Goal: Information Seeking & Learning: Learn about a topic

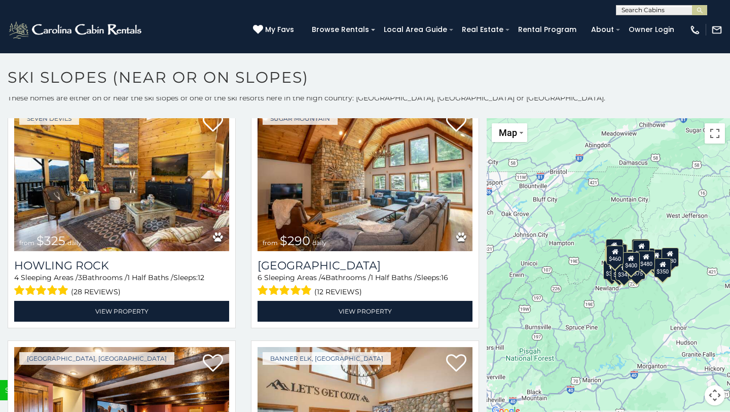
scroll to position [3324, 0]
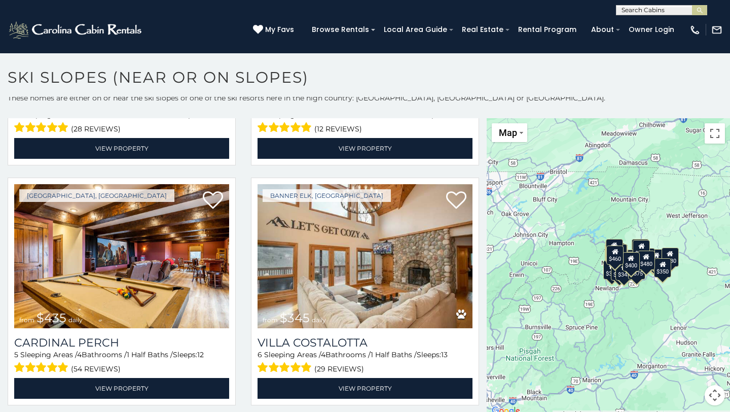
scroll to position [5, 0]
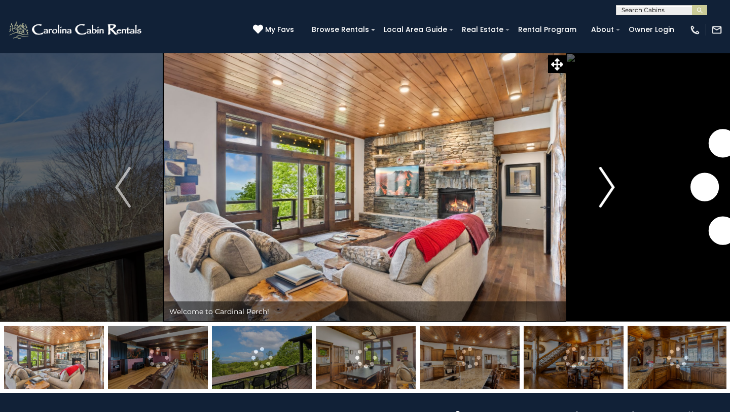
click at [613, 183] on img "Next" at bounding box center [607, 187] width 15 height 41
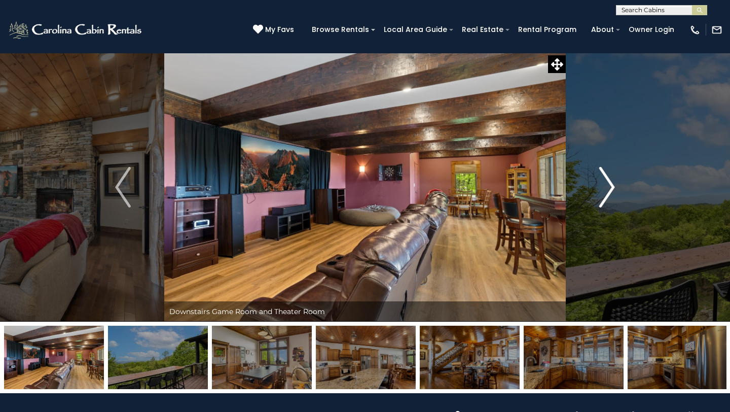
click at [613, 183] on img "Next" at bounding box center [607, 187] width 15 height 41
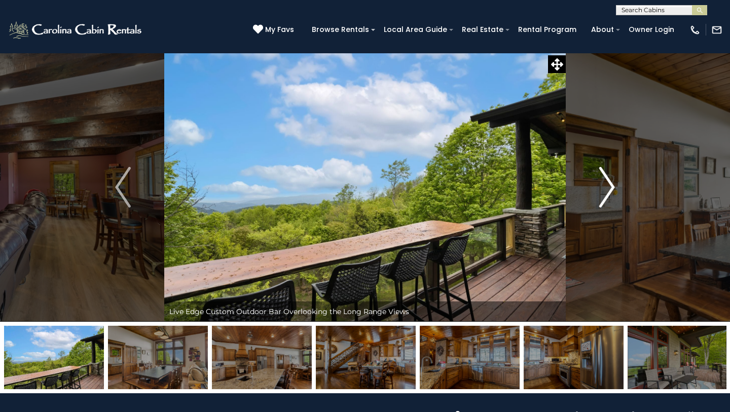
click at [613, 183] on img "Next" at bounding box center [607, 187] width 15 height 41
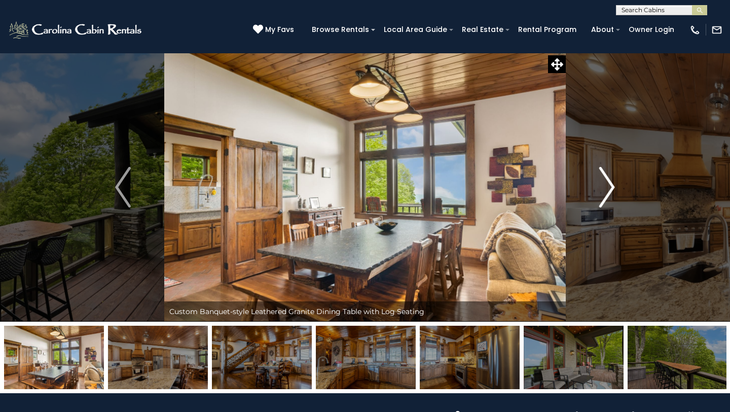
click at [613, 183] on img "Next" at bounding box center [607, 187] width 15 height 41
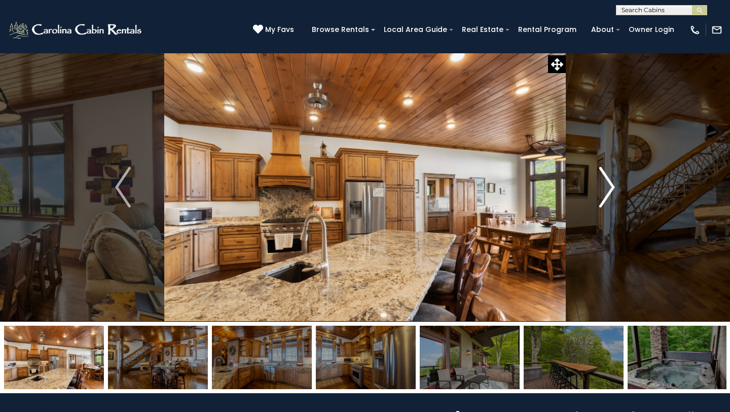
click at [613, 183] on img "Next" at bounding box center [607, 187] width 15 height 41
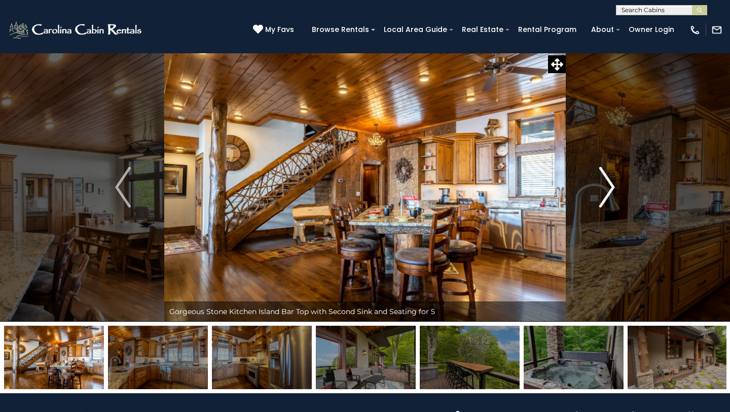
click at [613, 183] on img "Next" at bounding box center [607, 187] width 15 height 41
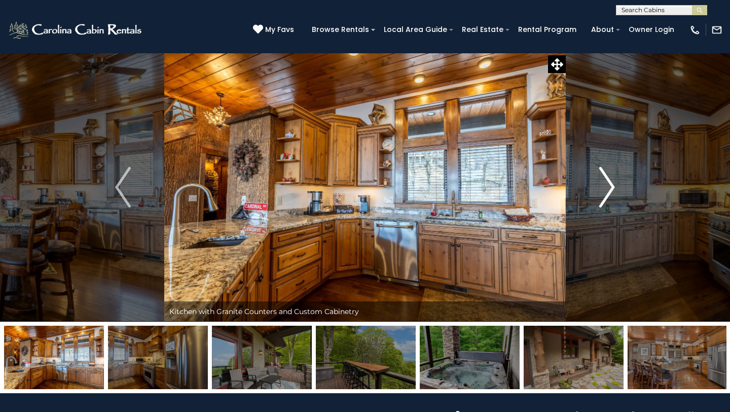
click at [613, 183] on img "Next" at bounding box center [607, 187] width 15 height 41
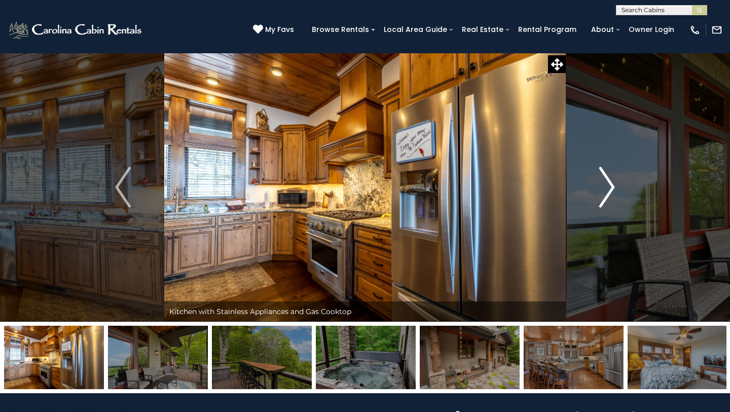
click at [613, 183] on img "Next" at bounding box center [607, 187] width 15 height 41
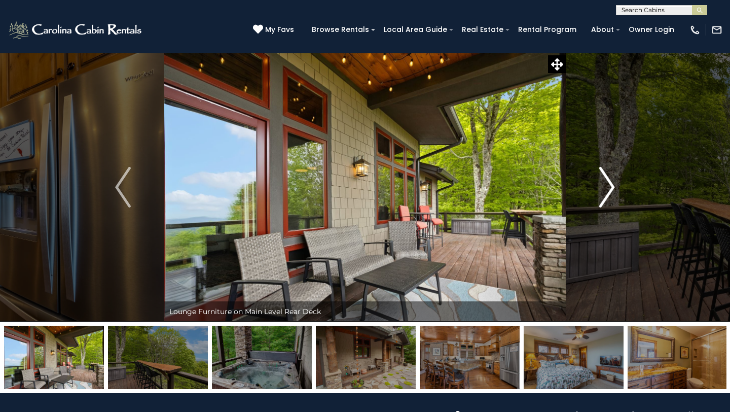
click at [613, 183] on img "Next" at bounding box center [607, 187] width 15 height 41
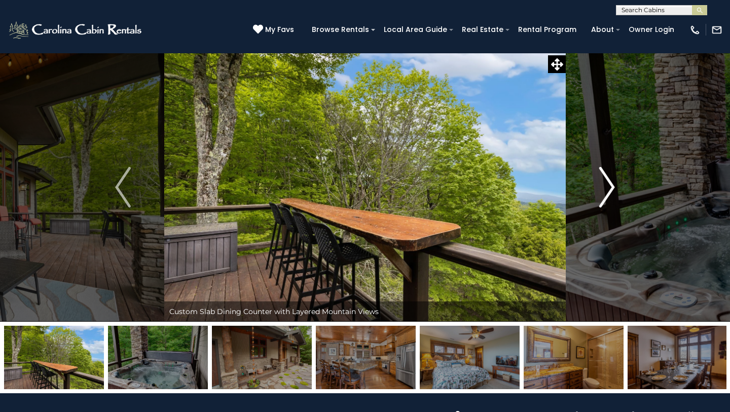
click at [613, 183] on img "Next" at bounding box center [607, 187] width 15 height 41
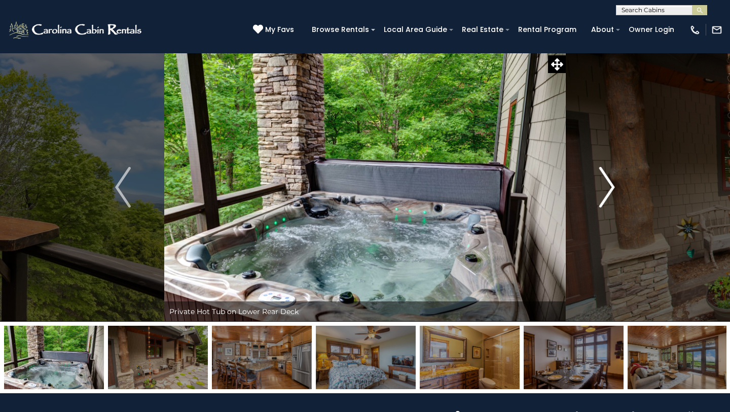
click at [613, 183] on img "Next" at bounding box center [607, 187] width 15 height 41
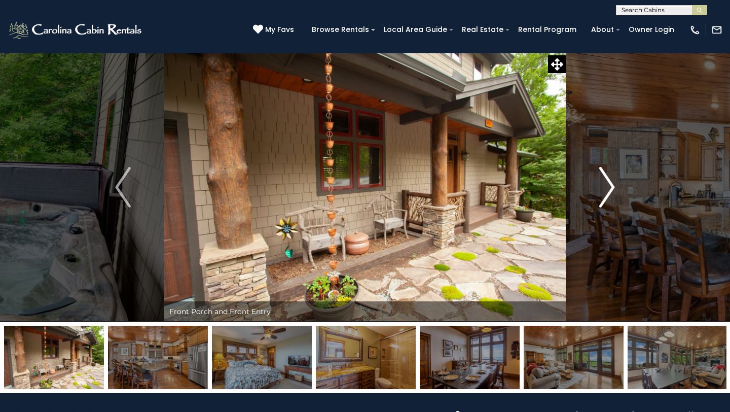
click at [613, 183] on img "Next" at bounding box center [607, 187] width 15 height 41
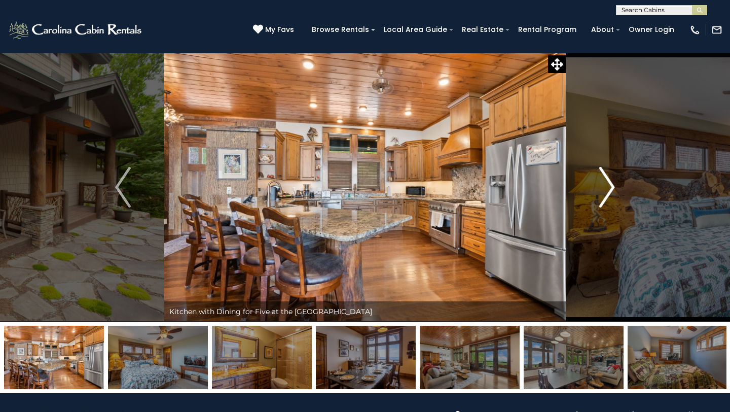
click at [613, 183] on img "Next" at bounding box center [607, 187] width 15 height 41
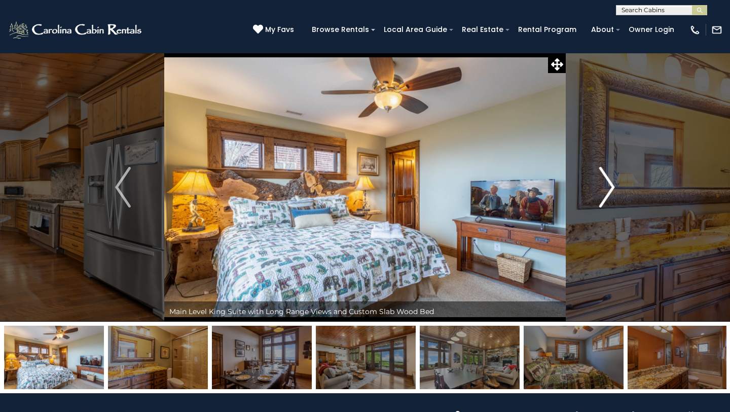
click at [613, 183] on img "Next" at bounding box center [607, 187] width 15 height 41
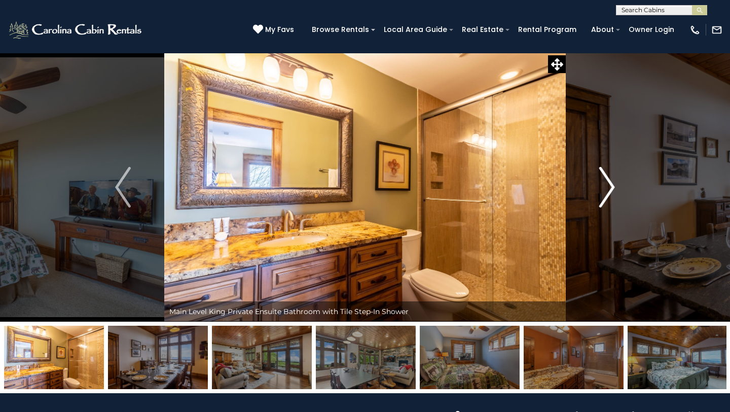
click at [613, 183] on img "Next" at bounding box center [607, 187] width 15 height 41
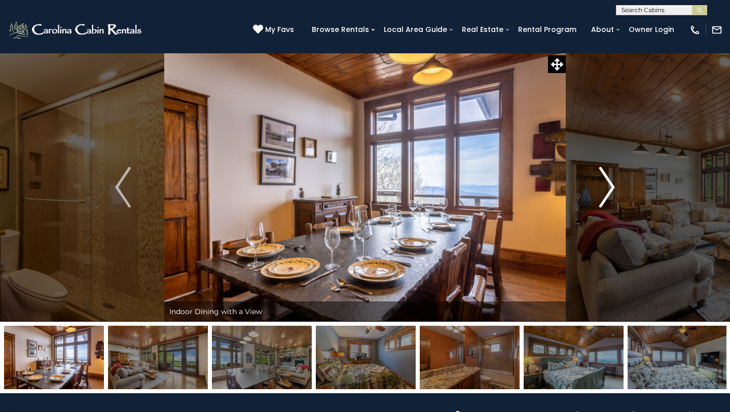
click at [613, 183] on img "Next" at bounding box center [607, 187] width 15 height 41
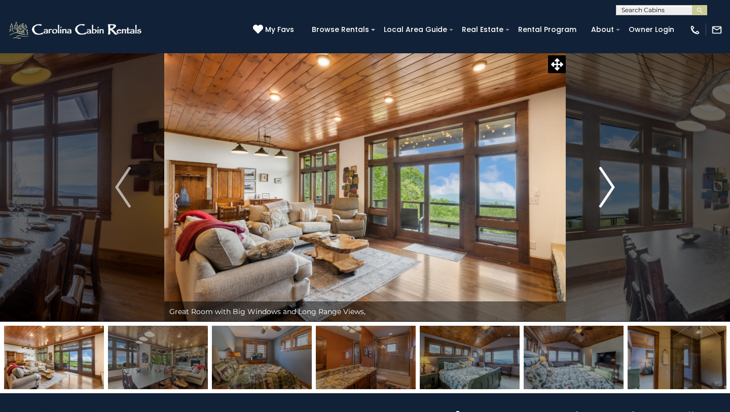
click at [613, 183] on img "Next" at bounding box center [607, 187] width 15 height 41
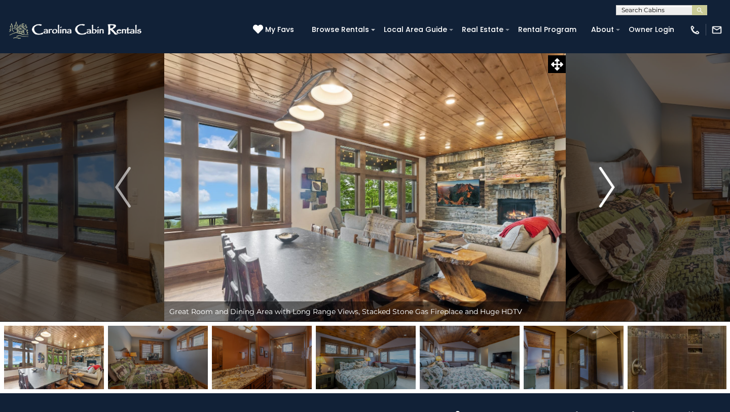
click at [613, 183] on img "Next" at bounding box center [607, 187] width 15 height 41
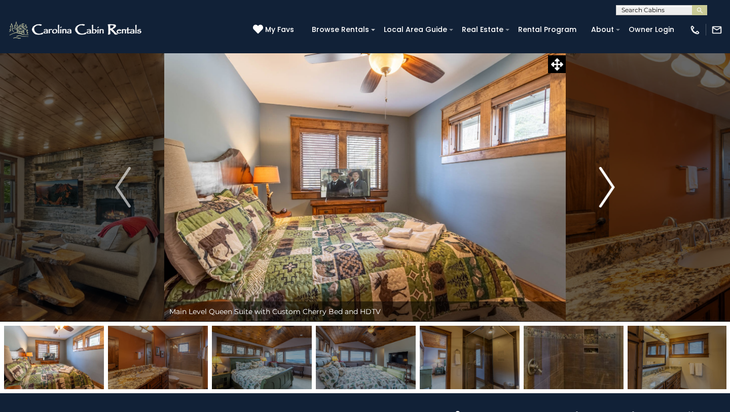
click at [613, 183] on img "Next" at bounding box center [607, 187] width 15 height 41
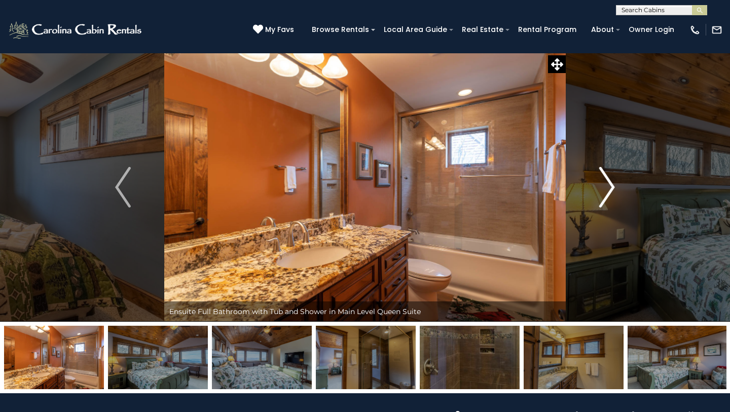
click at [613, 183] on img "Next" at bounding box center [607, 187] width 15 height 41
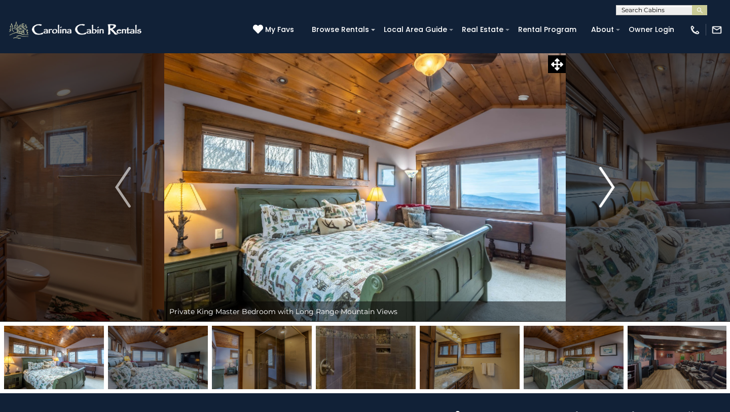
click at [613, 183] on img "Next" at bounding box center [607, 187] width 15 height 41
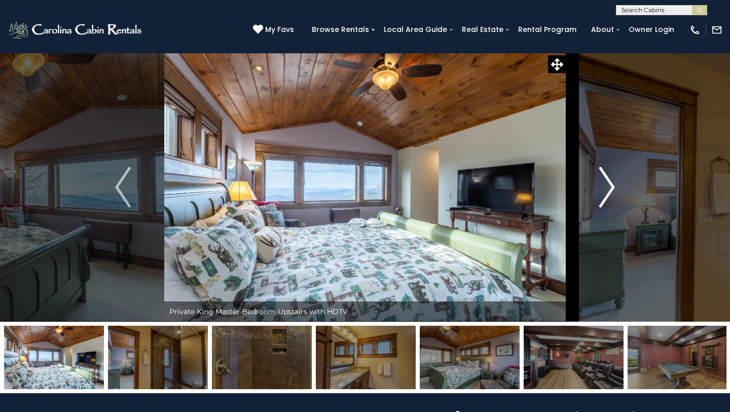
click at [613, 183] on img "Next" at bounding box center [607, 187] width 15 height 41
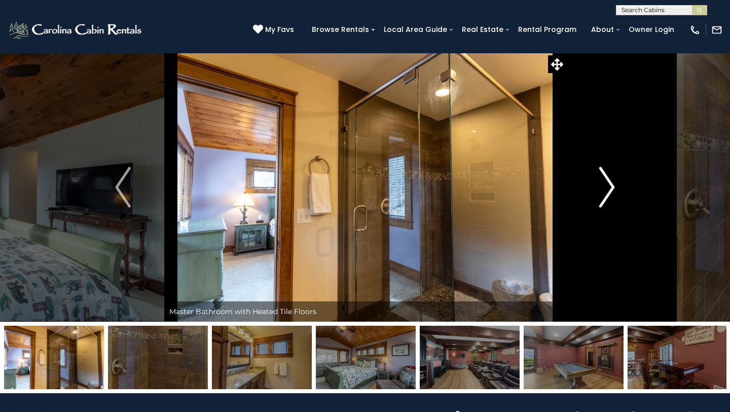
click at [613, 183] on img "Next" at bounding box center [607, 187] width 15 height 41
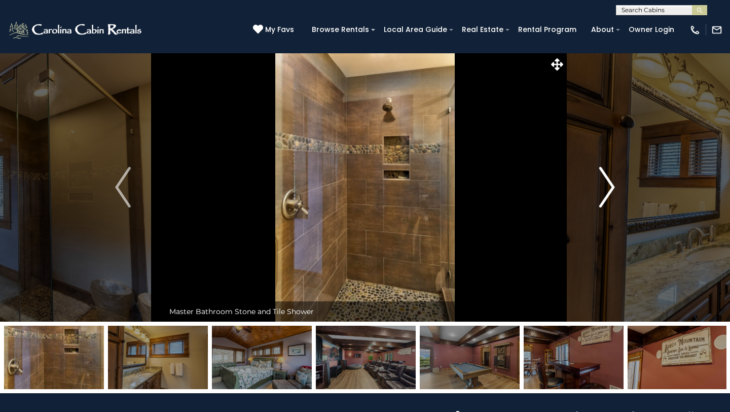
click at [613, 183] on img "Next" at bounding box center [607, 187] width 15 height 41
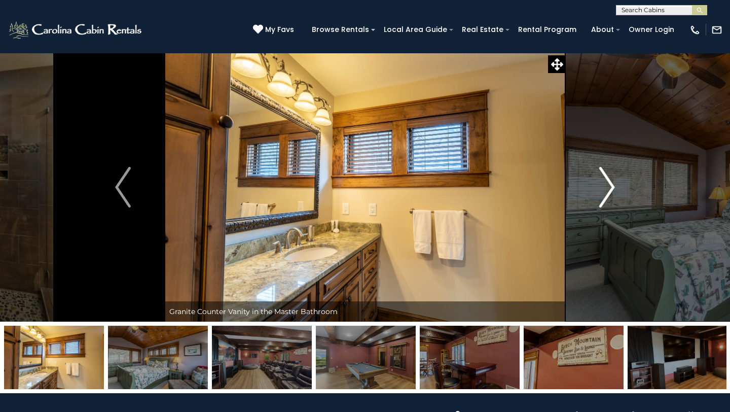
click at [613, 183] on img "Next" at bounding box center [607, 187] width 15 height 41
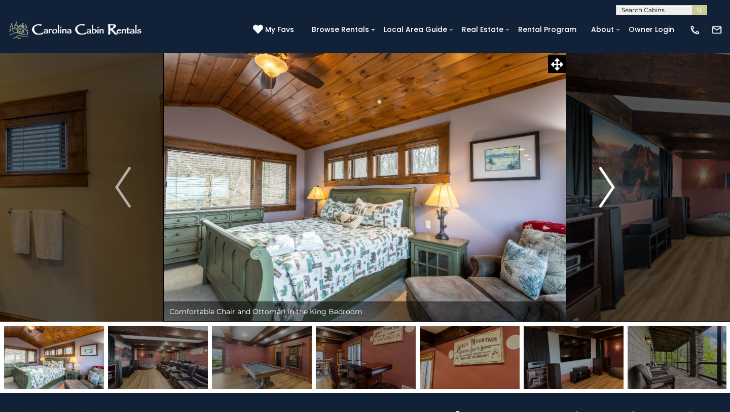
click at [613, 183] on img "Next" at bounding box center [607, 187] width 15 height 41
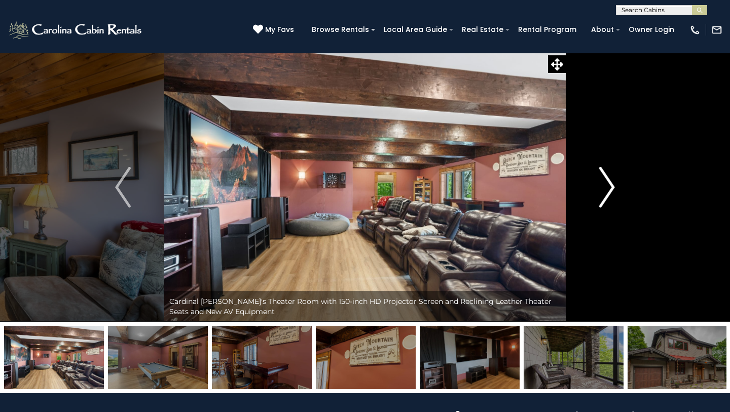
click at [613, 183] on img "Next" at bounding box center [607, 187] width 15 height 41
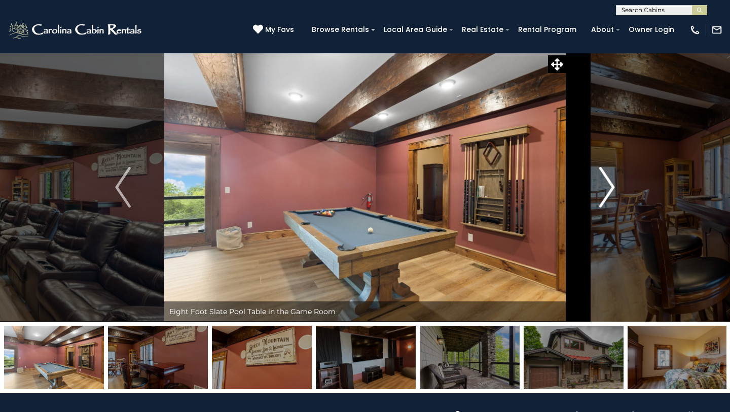
click at [608, 190] on img "Next" at bounding box center [607, 187] width 15 height 41
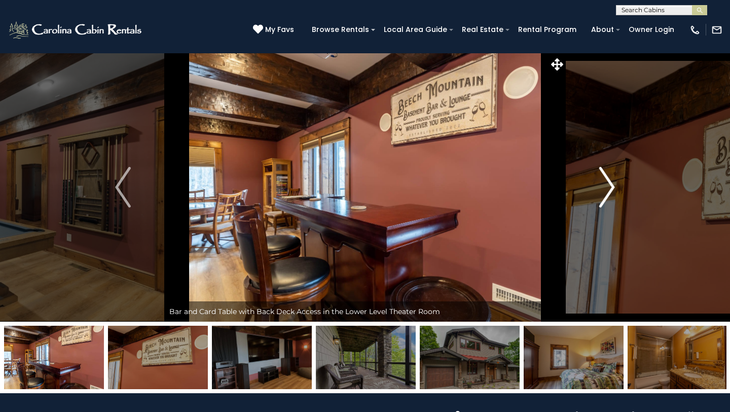
click at [608, 190] on img "Next" at bounding box center [607, 187] width 15 height 41
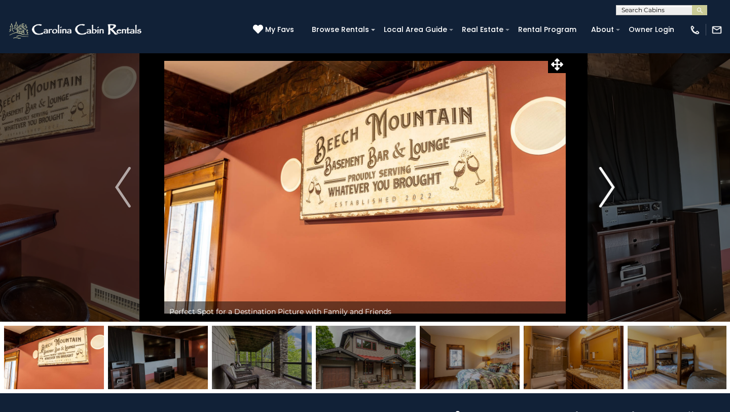
click at [608, 186] on img "Next" at bounding box center [607, 187] width 15 height 41
